Goal: Information Seeking & Learning: Learn about a topic

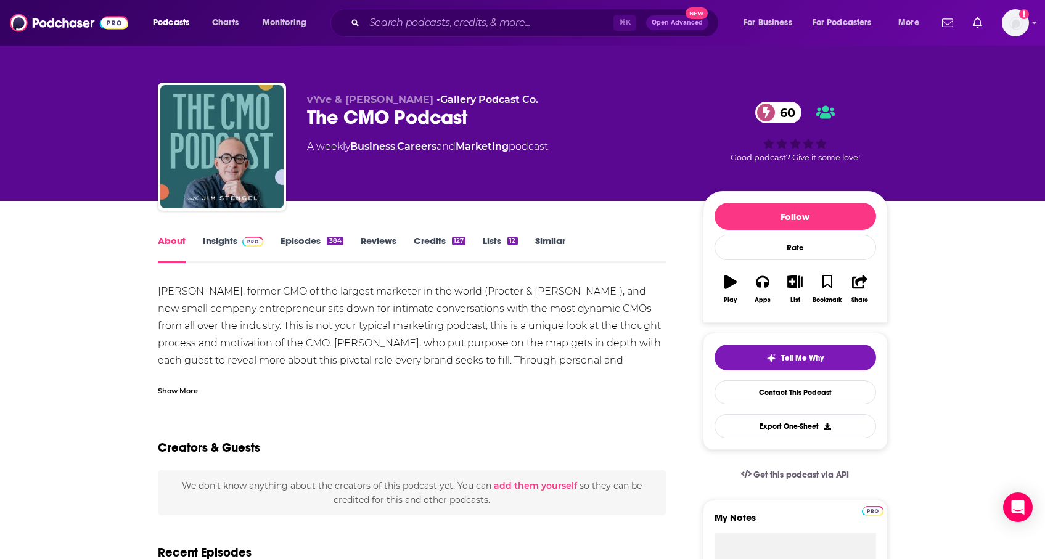
click at [261, 250] on link "Insights" at bounding box center [233, 249] width 61 height 28
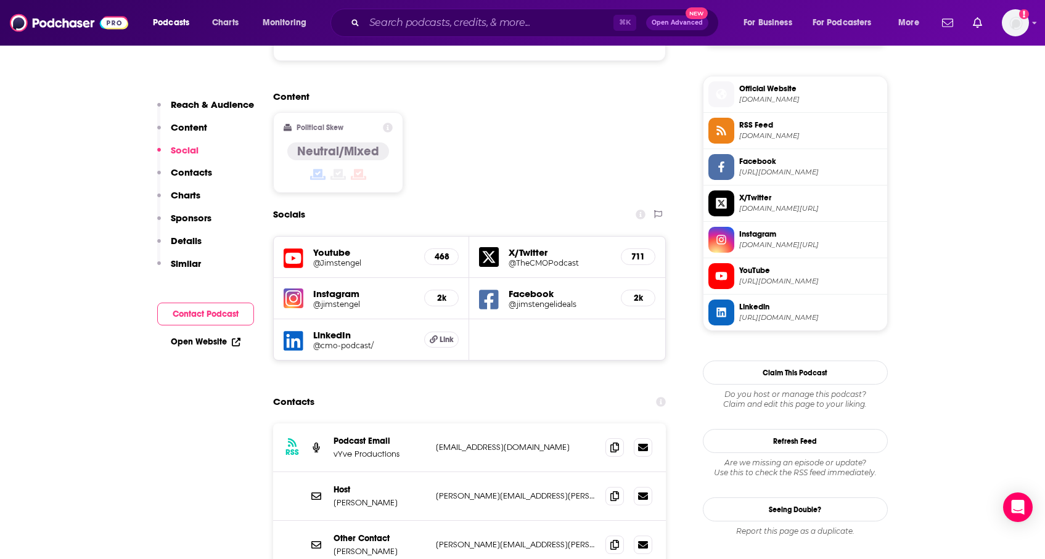
scroll to position [970, 0]
click at [618, 491] on icon at bounding box center [614, 496] width 9 height 10
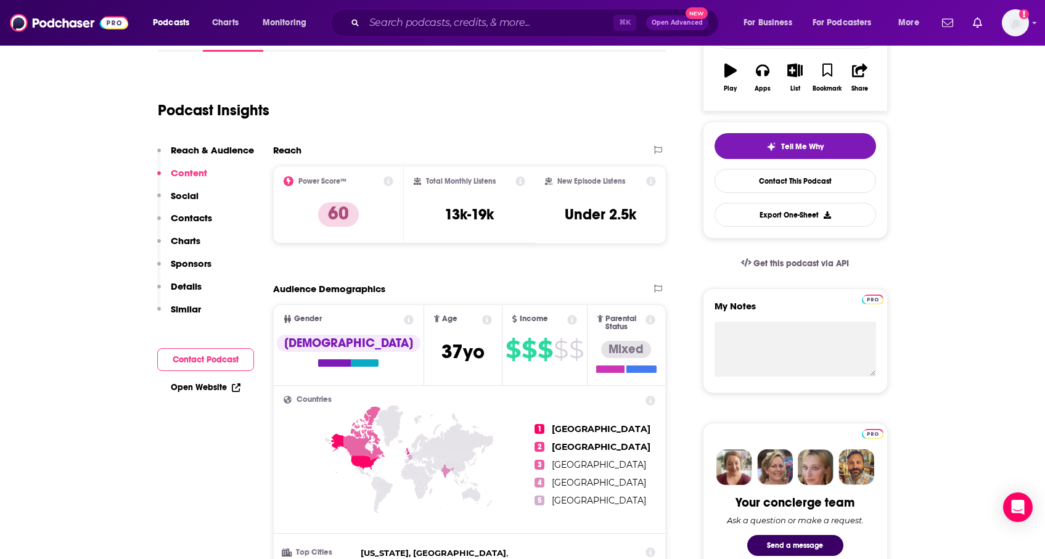
scroll to position [0, 0]
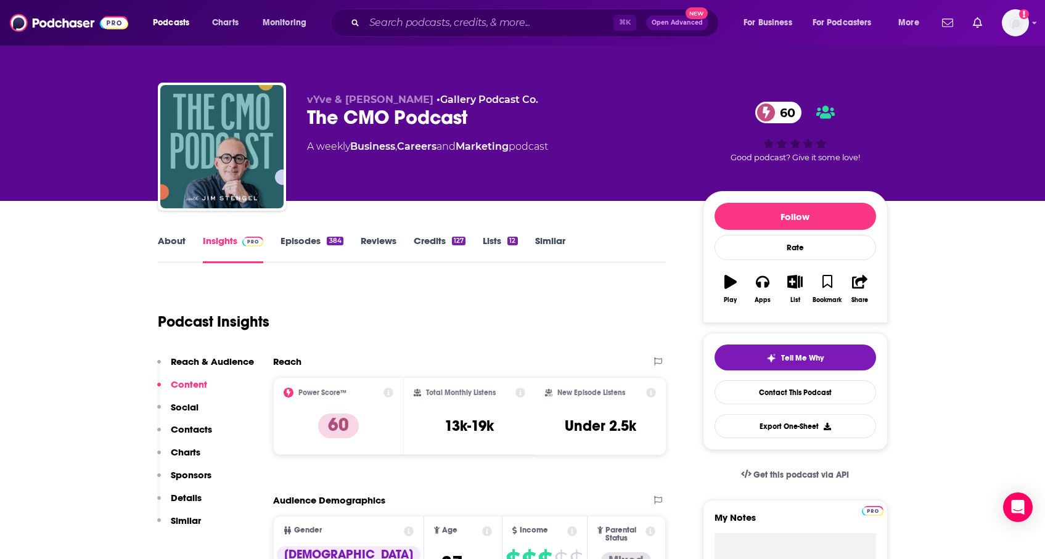
click at [310, 258] on link "Episodes 384" at bounding box center [311, 249] width 62 height 28
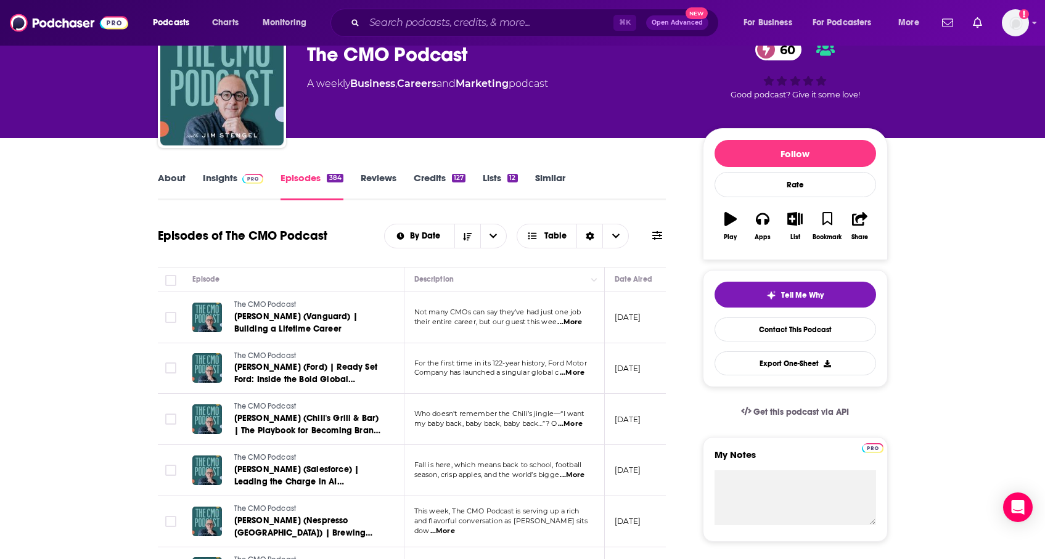
scroll to position [65, 0]
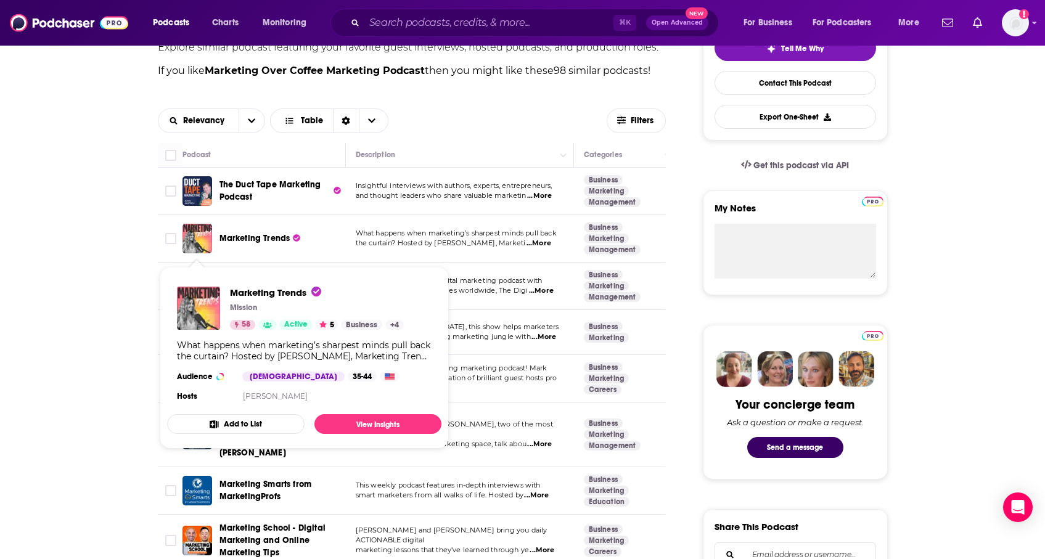
scroll to position [330, 0]
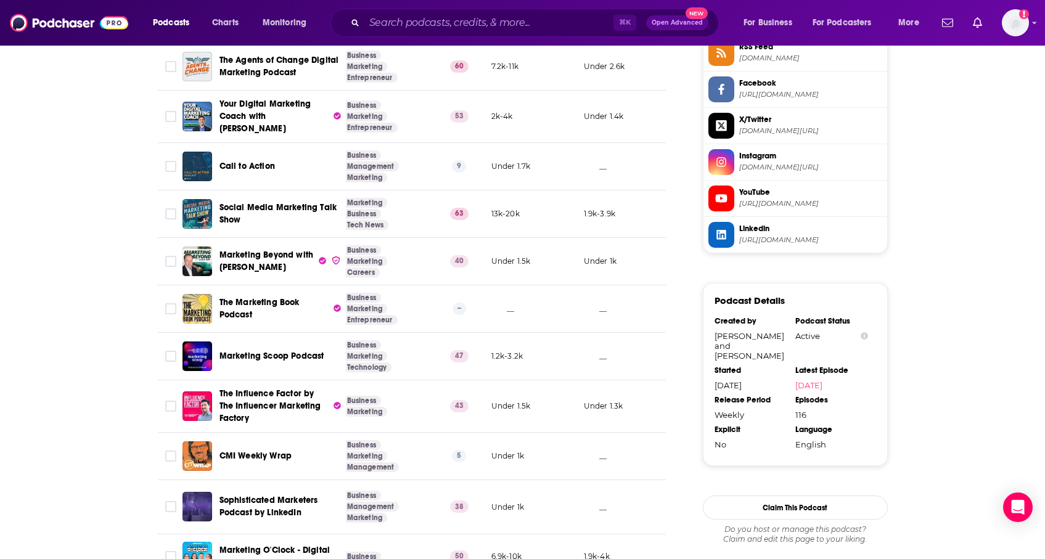
scroll to position [1168, 0]
